Goal: Use online tool/utility

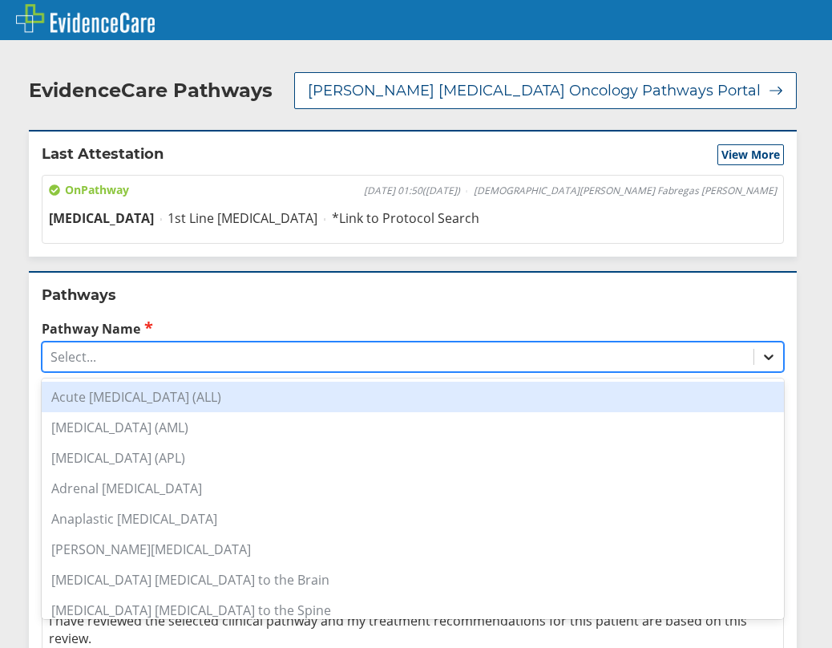
click at [761, 361] on icon at bounding box center [769, 357] width 16 height 16
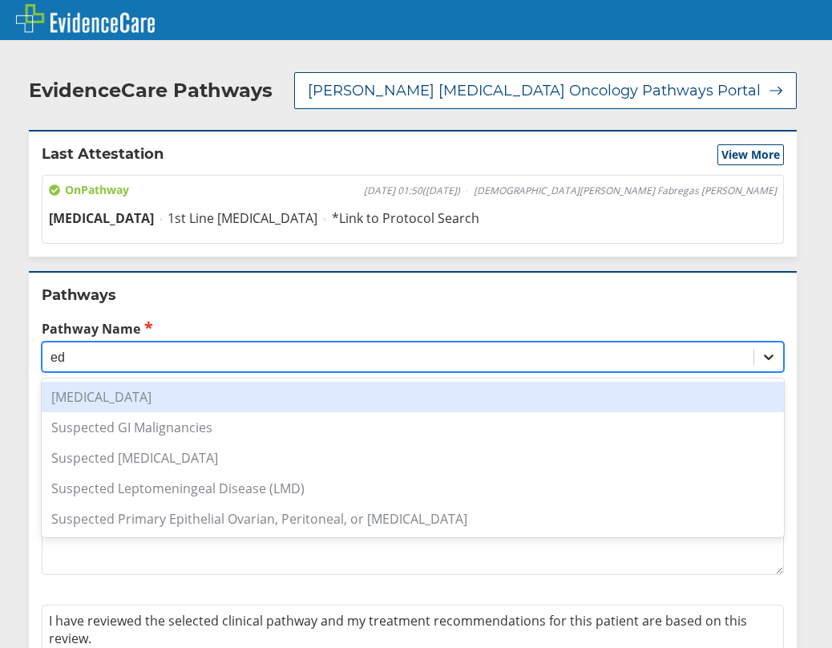
type input "e"
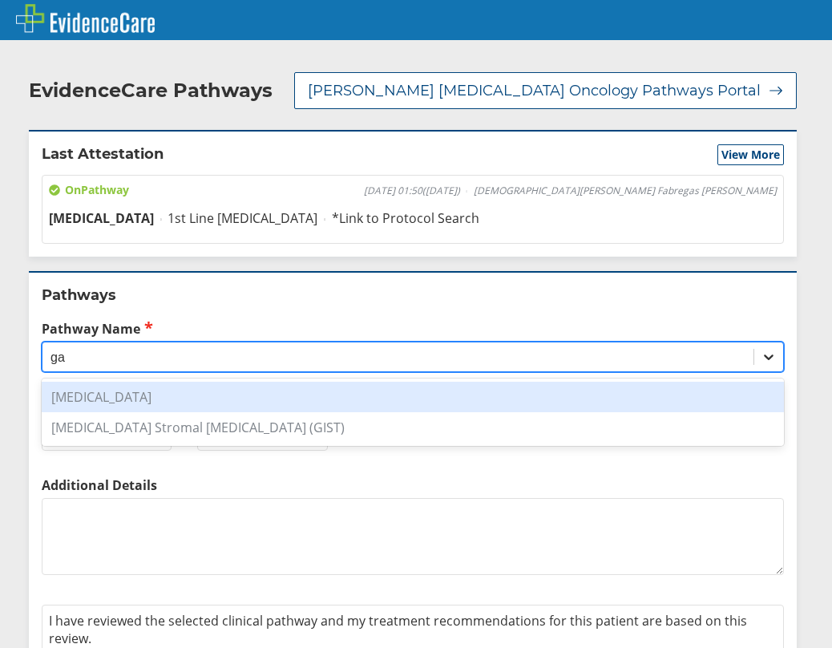
type input "g"
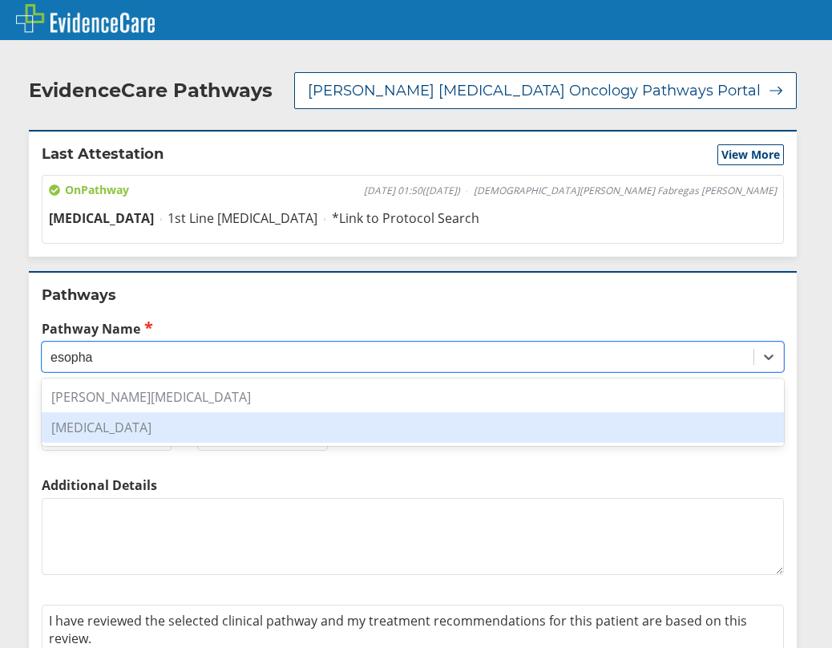
click at [286, 431] on div "[MEDICAL_DATA]" at bounding box center [413, 427] width 742 height 30
type input "esopha"
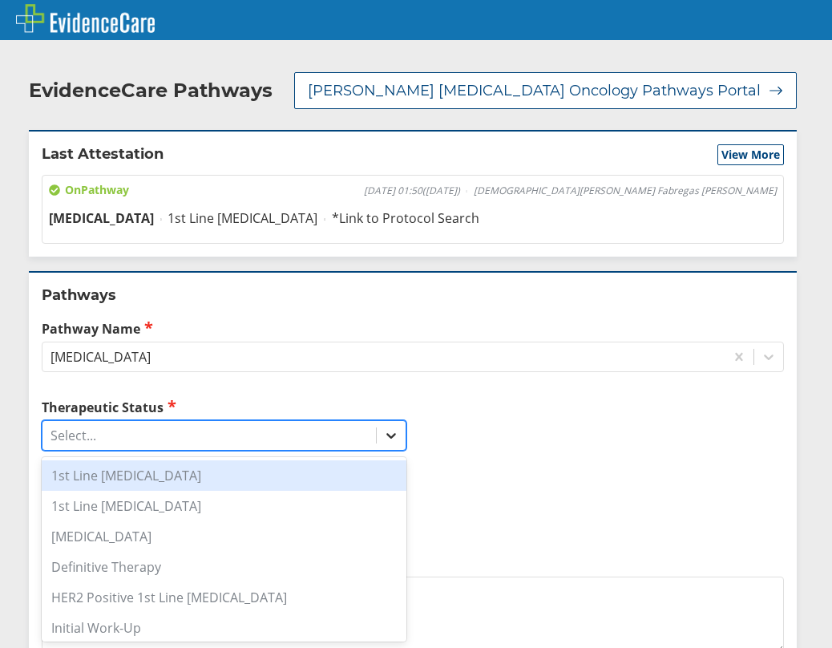
click at [386, 439] on icon at bounding box center [391, 435] width 16 height 16
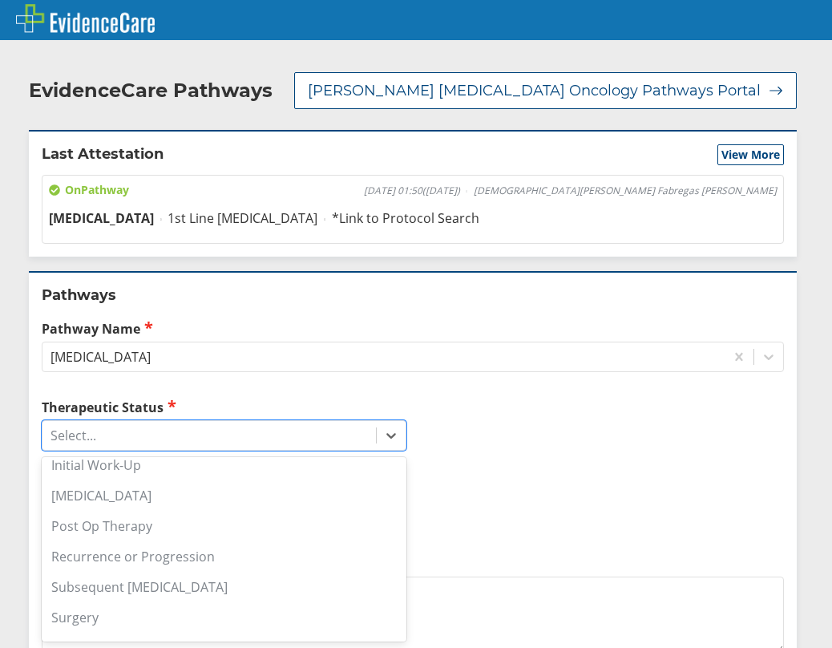
scroll to position [188, 0]
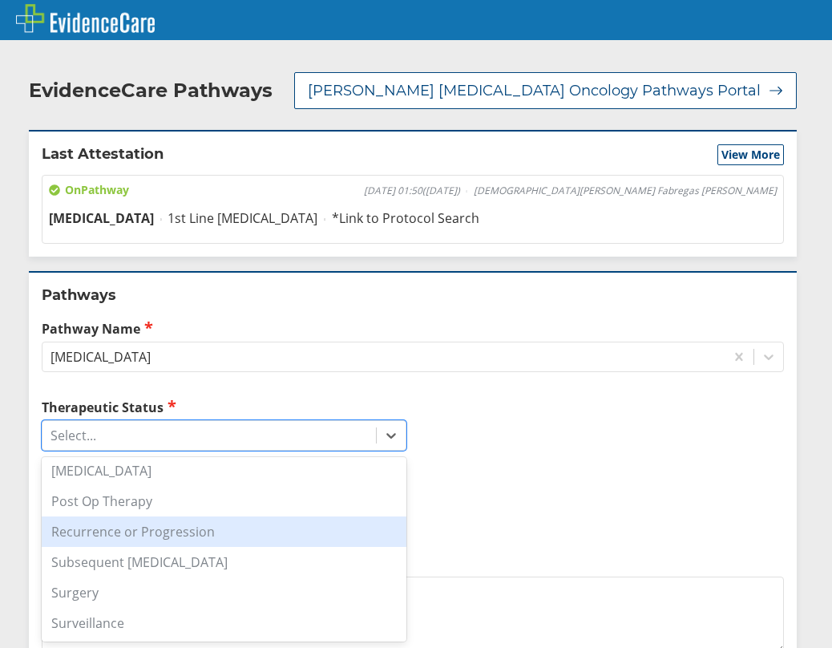
click at [155, 528] on div "Recurrence or Progression" at bounding box center [224, 531] width 365 height 30
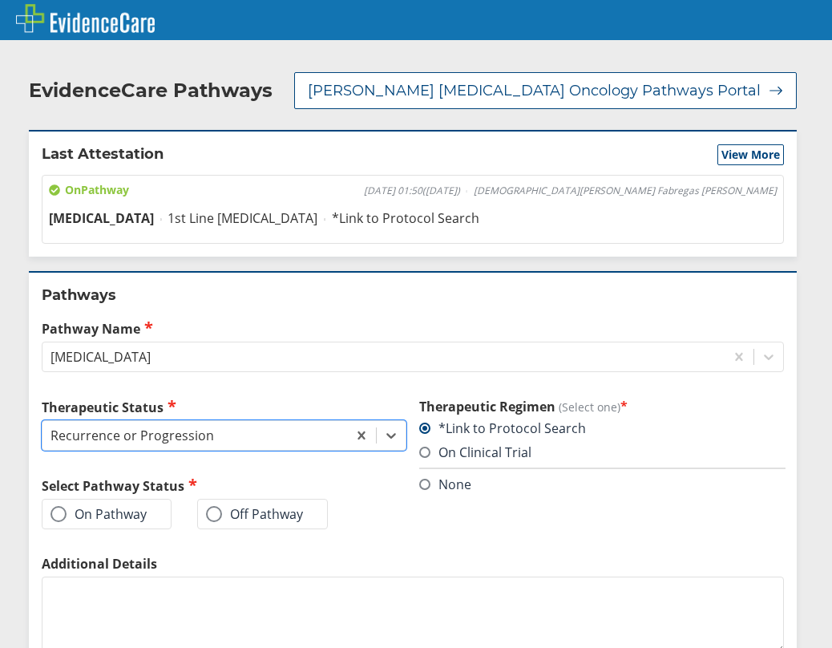
click at [83, 515] on label "On Pathway" at bounding box center [99, 514] width 96 height 16
click at [0, 0] on input "On Pathway" at bounding box center [0, 0] width 0 height 0
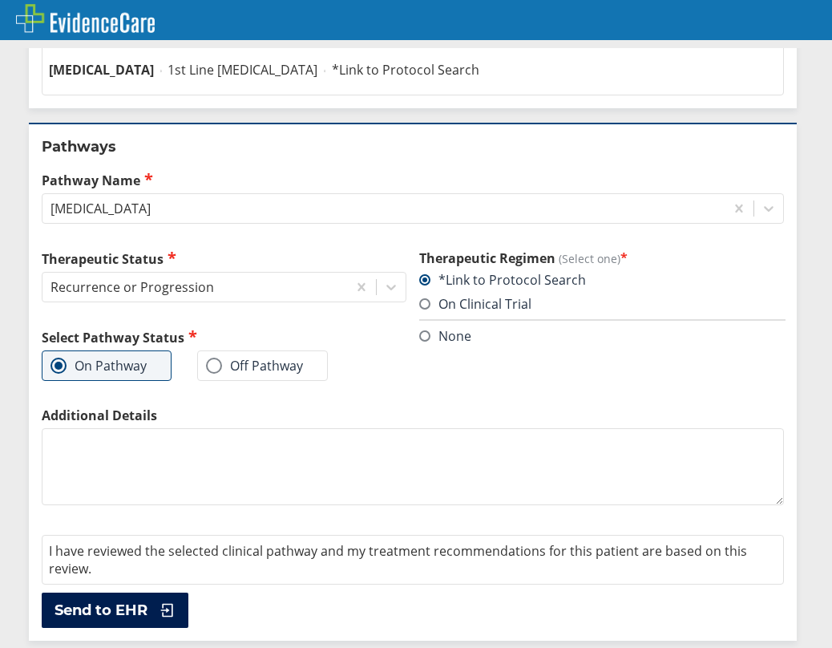
click at [151, 603] on button "Send to EHR" at bounding box center [115, 609] width 147 height 35
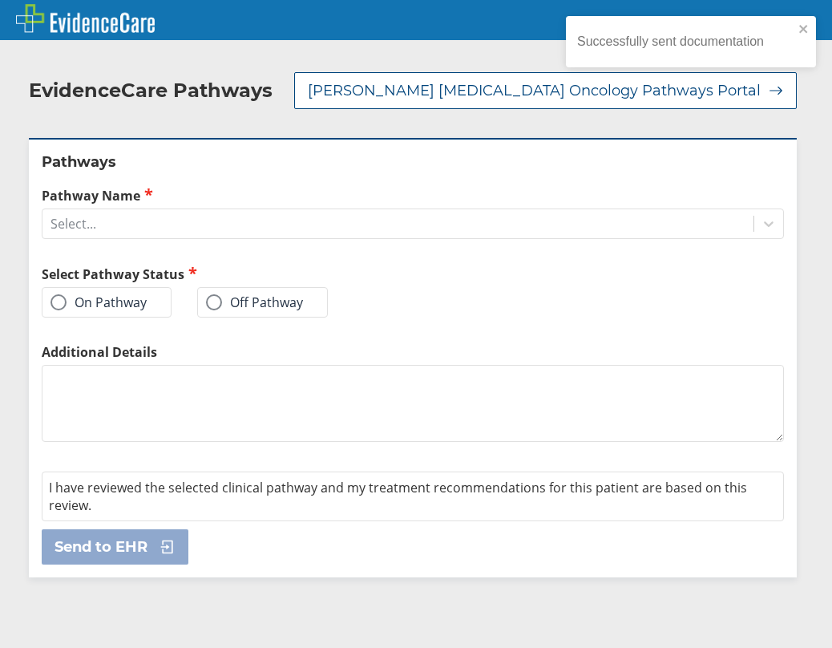
scroll to position [0, 0]
